Goal: Task Accomplishment & Management: Manage account settings

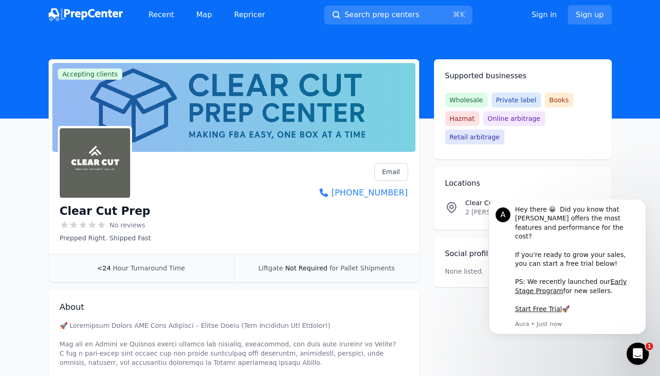
click at [301, 273] on div "Liftgate Not Required for Pallet Shipments" at bounding box center [326, 268] width 185 height 28
click at [292, 267] on span "Not Required" at bounding box center [306, 267] width 42 height 7
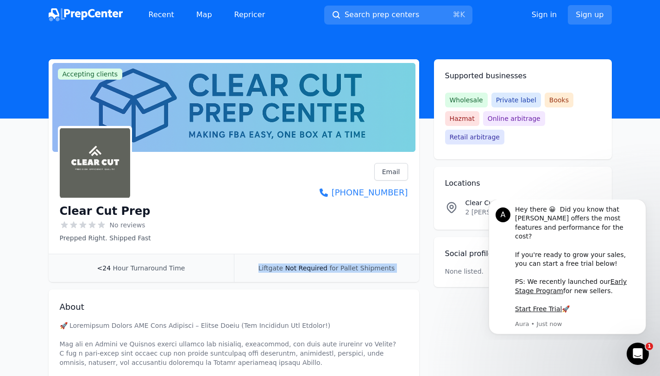
copy div "Liftgate Not Required for Pallet Shipments"
click at [542, 17] on link "Sign in" at bounding box center [544, 14] width 25 height 11
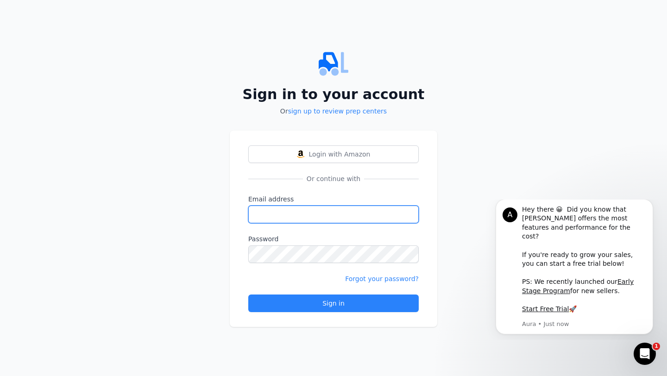
click at [304, 214] on input "Email address" at bounding box center [333, 215] width 170 height 18
type input "[EMAIL_ADDRESS][DOMAIN_NAME]"
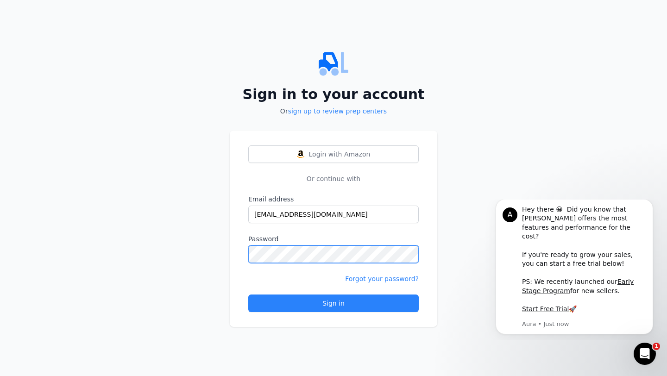
click at [248, 295] on button "Sign in" at bounding box center [333, 304] width 170 height 18
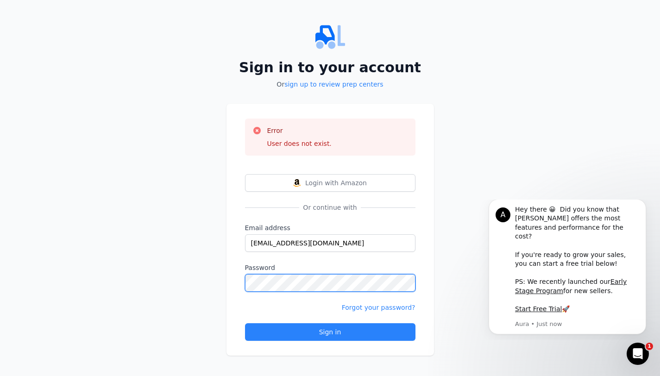
click at [245, 323] on button "Sign in" at bounding box center [330, 332] width 170 height 18
click at [320, 209] on span "Or continue with" at bounding box center [329, 207] width 61 height 9
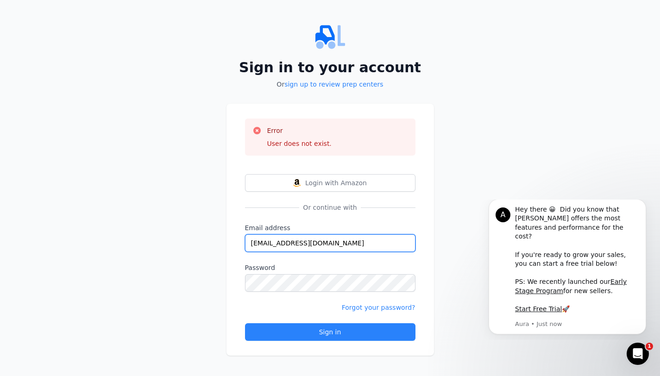
click at [311, 246] on input "[EMAIL_ADDRESS][DOMAIN_NAME]" at bounding box center [330, 243] width 170 height 18
click at [336, 208] on span "Or continue with" at bounding box center [329, 207] width 61 height 9
click at [304, 146] on div "User does not exist." at bounding box center [299, 143] width 64 height 9
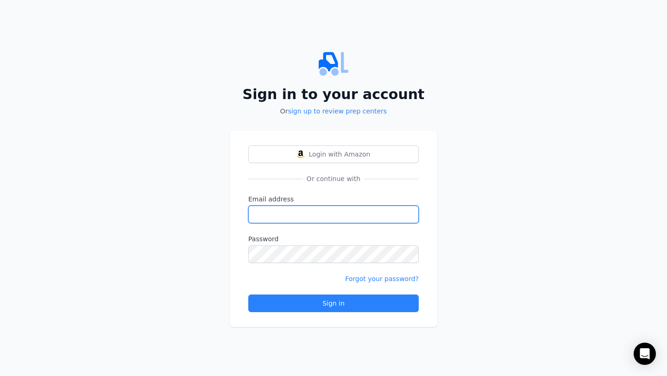
click at [302, 214] on input "Email address" at bounding box center [333, 215] width 170 height 18
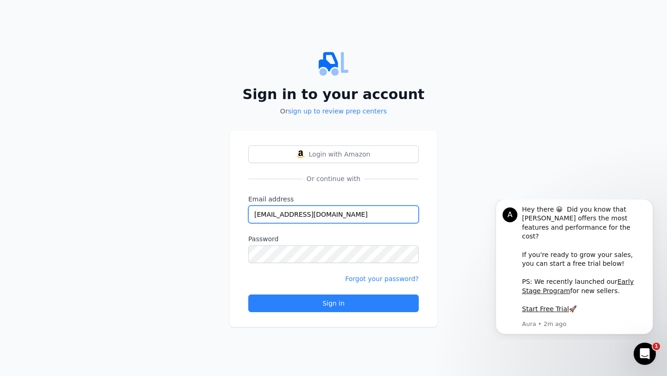
type input "[EMAIL_ADDRESS][DOMAIN_NAME]"
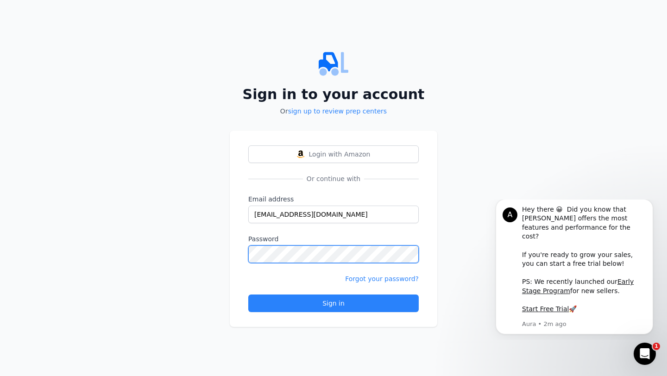
click at [248, 295] on button "Sign in" at bounding box center [333, 304] width 170 height 18
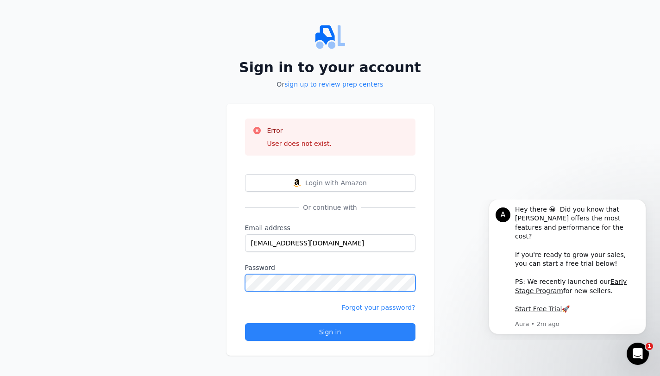
click at [245, 323] on button "Sign in" at bounding box center [330, 332] width 170 height 18
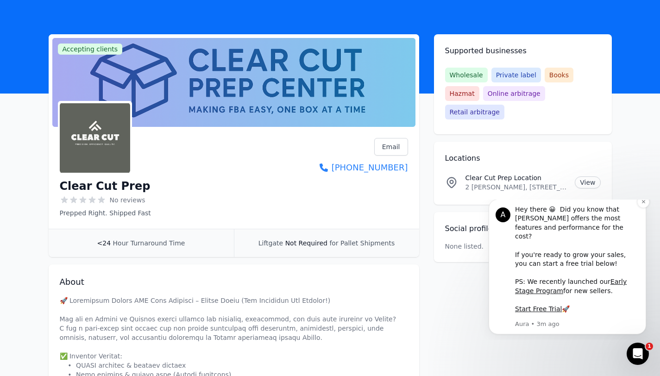
scroll to position [27, 0]
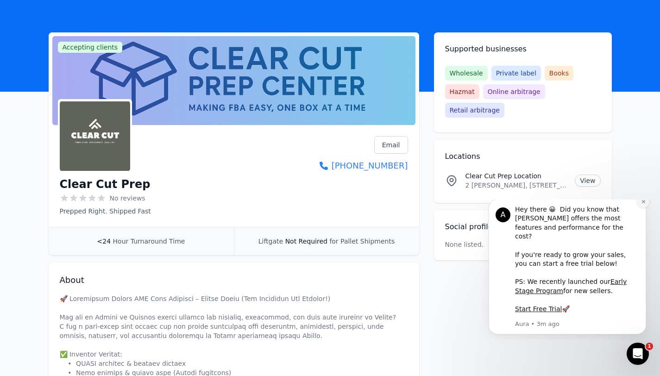
click at [641, 204] on icon "Dismiss notification" at bounding box center [643, 201] width 5 height 5
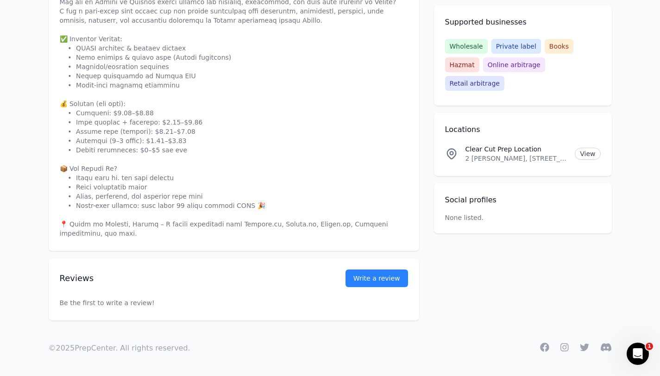
scroll to position [0, 0]
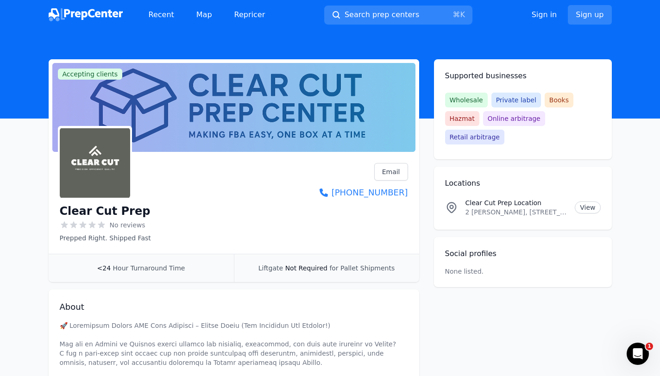
click at [545, 21] on div "Sign in Sign up" at bounding box center [572, 14] width 80 height 19
click at [546, 18] on link "Sign in" at bounding box center [544, 14] width 25 height 11
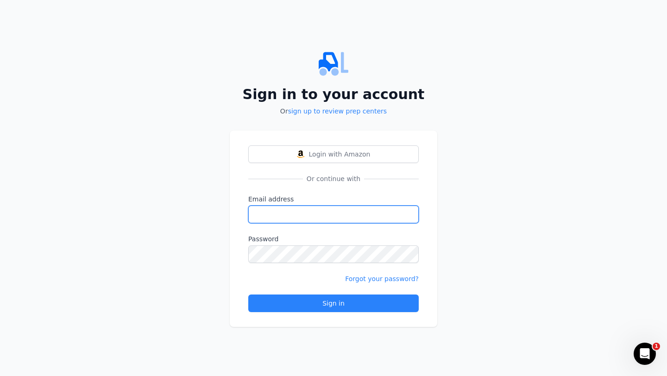
click at [346, 214] on input "Email address" at bounding box center [333, 215] width 170 height 18
click at [302, 214] on input "manj" at bounding box center [333, 215] width 170 height 18
type input "[EMAIL_ADDRESS][DOMAIN_NAME]"
click at [310, 293] on form "Email address [EMAIL_ADDRESS][DOMAIN_NAME] Password Forgot your password? Sign …" at bounding box center [333, 254] width 170 height 118
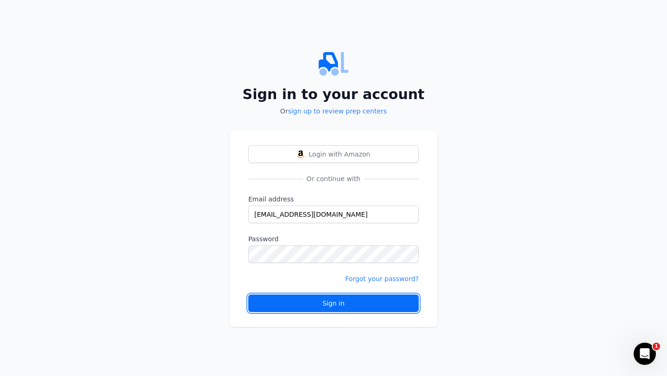
click at [310, 297] on button "Sign in" at bounding box center [333, 304] width 170 height 18
